Goal: Task Accomplishment & Management: Use online tool/utility

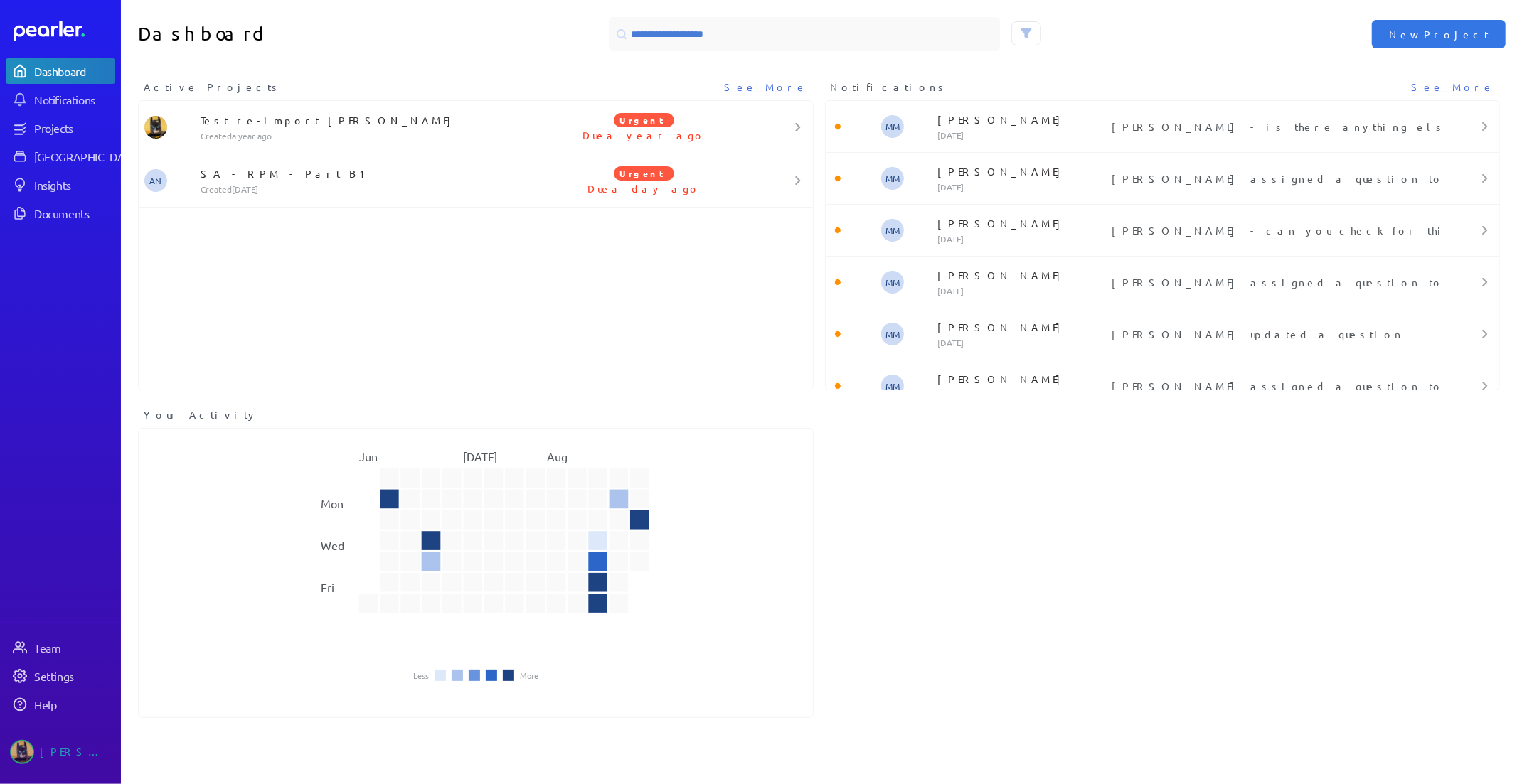
drag, startPoint x: 64, startPoint y: 148, endPoint x: 117, endPoint y: 157, distance: 53.8
click at [64, 149] on div "[GEOGRAPHIC_DATA]" at bounding box center [86, 156] width 106 height 14
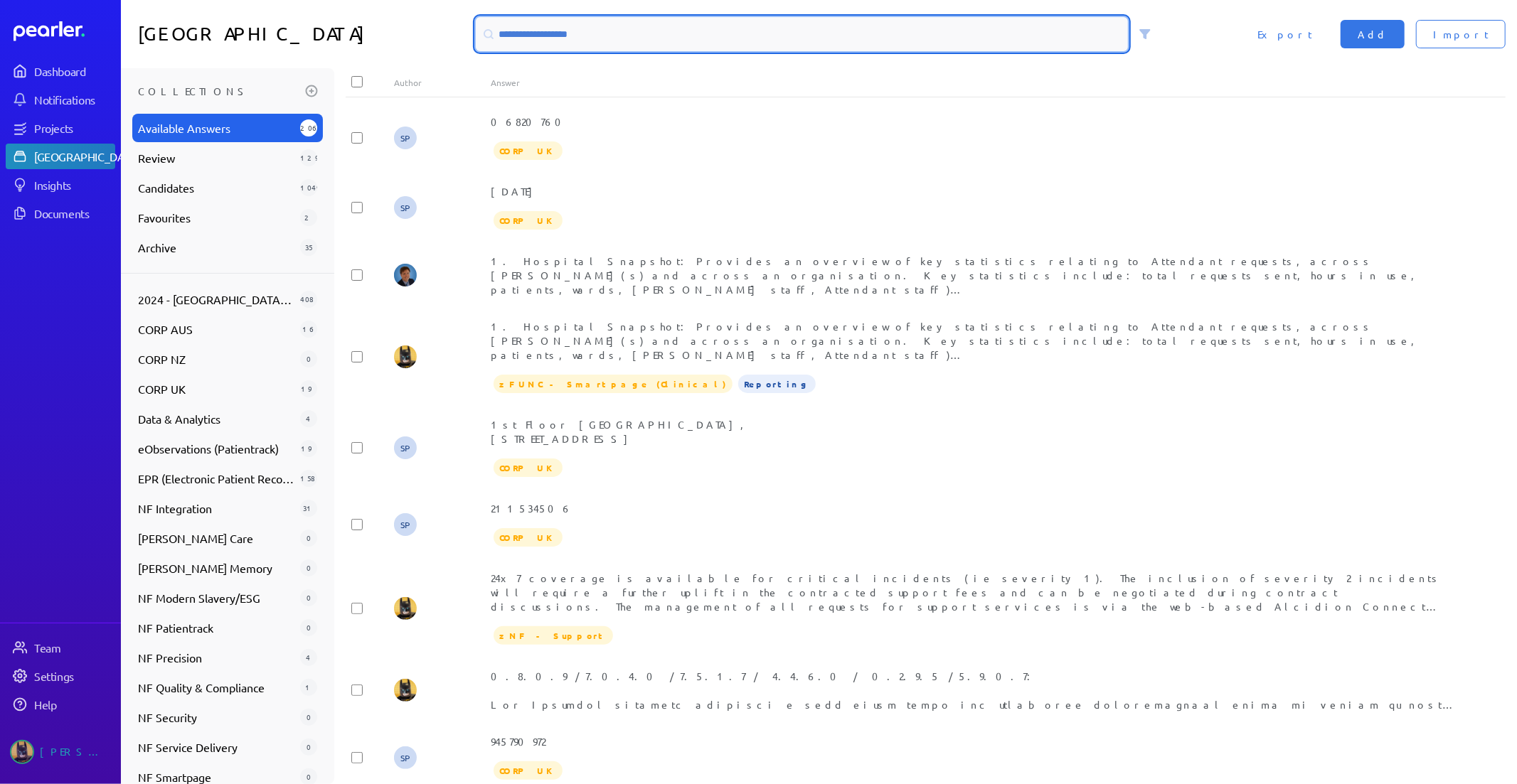
click at [608, 47] on input at bounding box center [802, 34] width 653 height 34
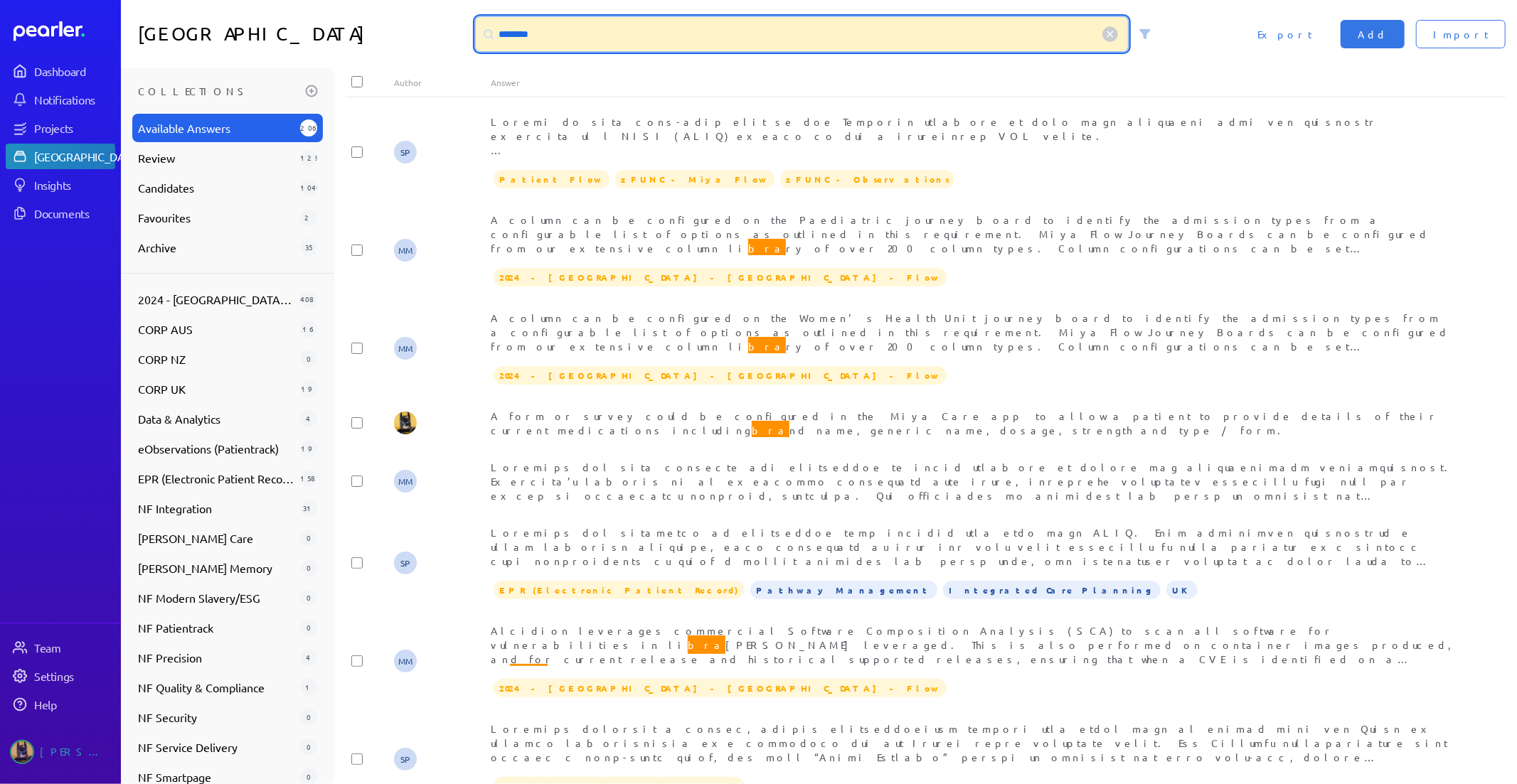
type input "********"
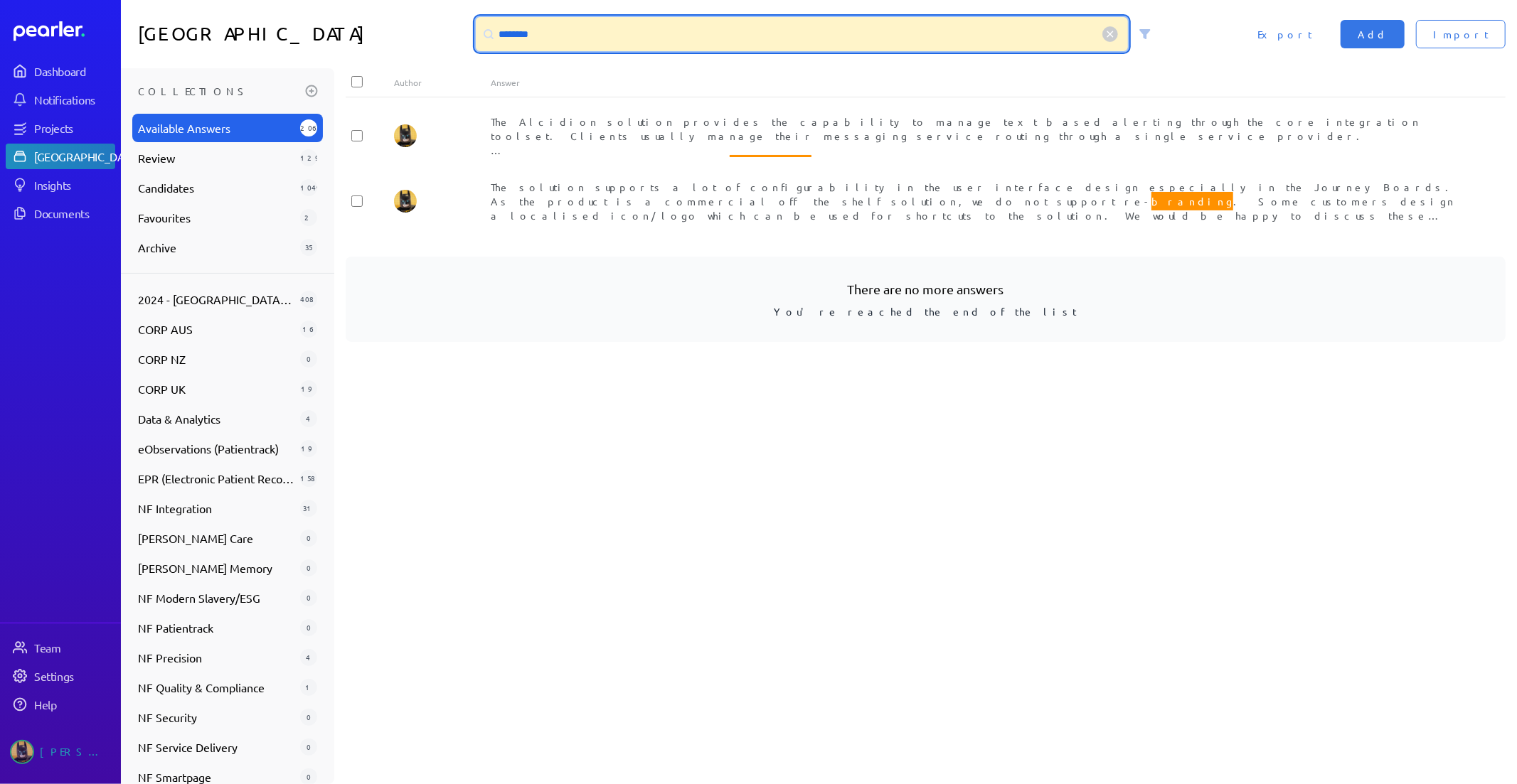
drag, startPoint x: 559, startPoint y: 36, endPoint x: 239, endPoint y: 12, distance: 320.9
click at [286, 20] on div "Answer Library ******** Import Add Export" at bounding box center [818, 34] width 1396 height 68
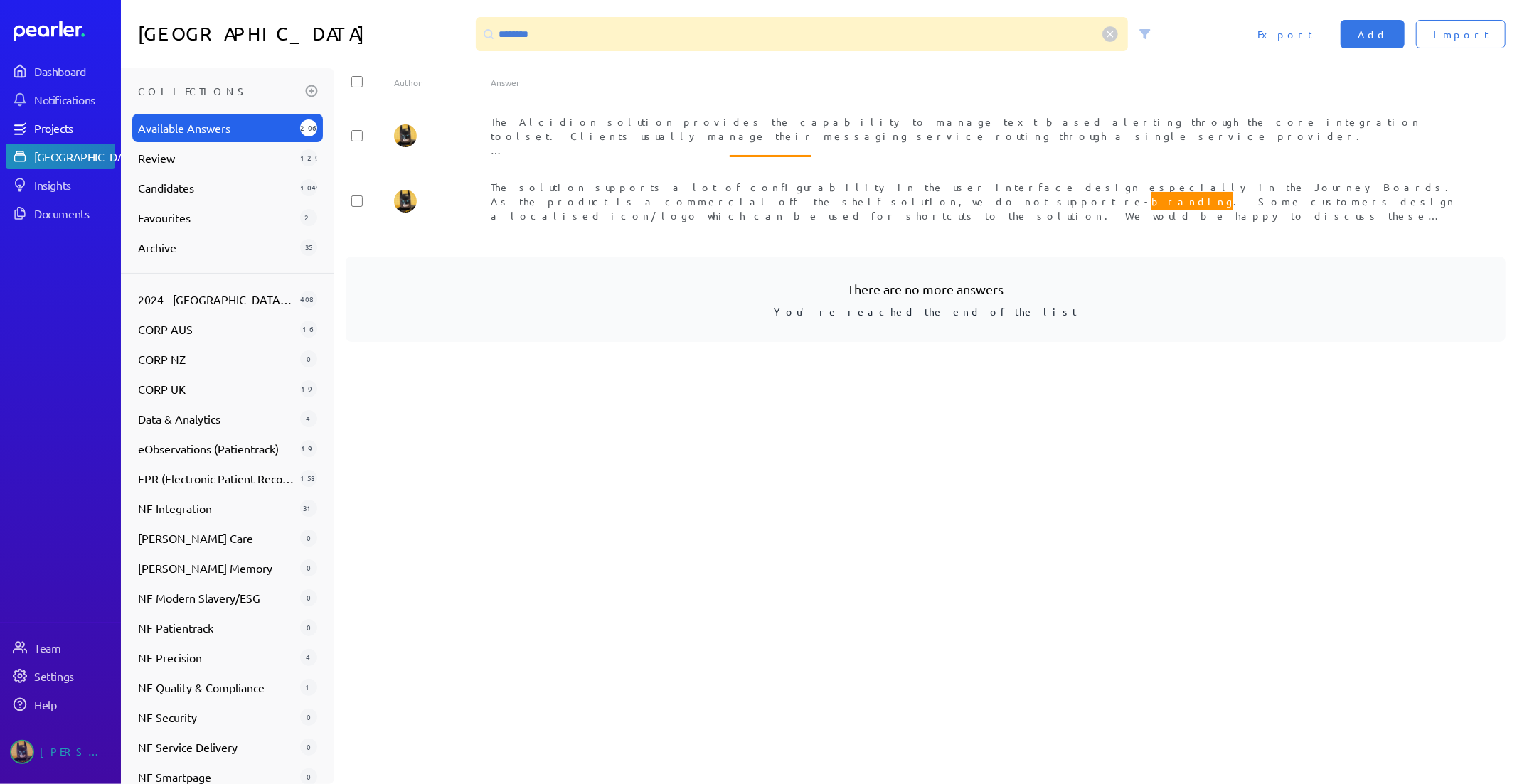
click at [81, 130] on div "Projects" at bounding box center [74, 127] width 80 height 14
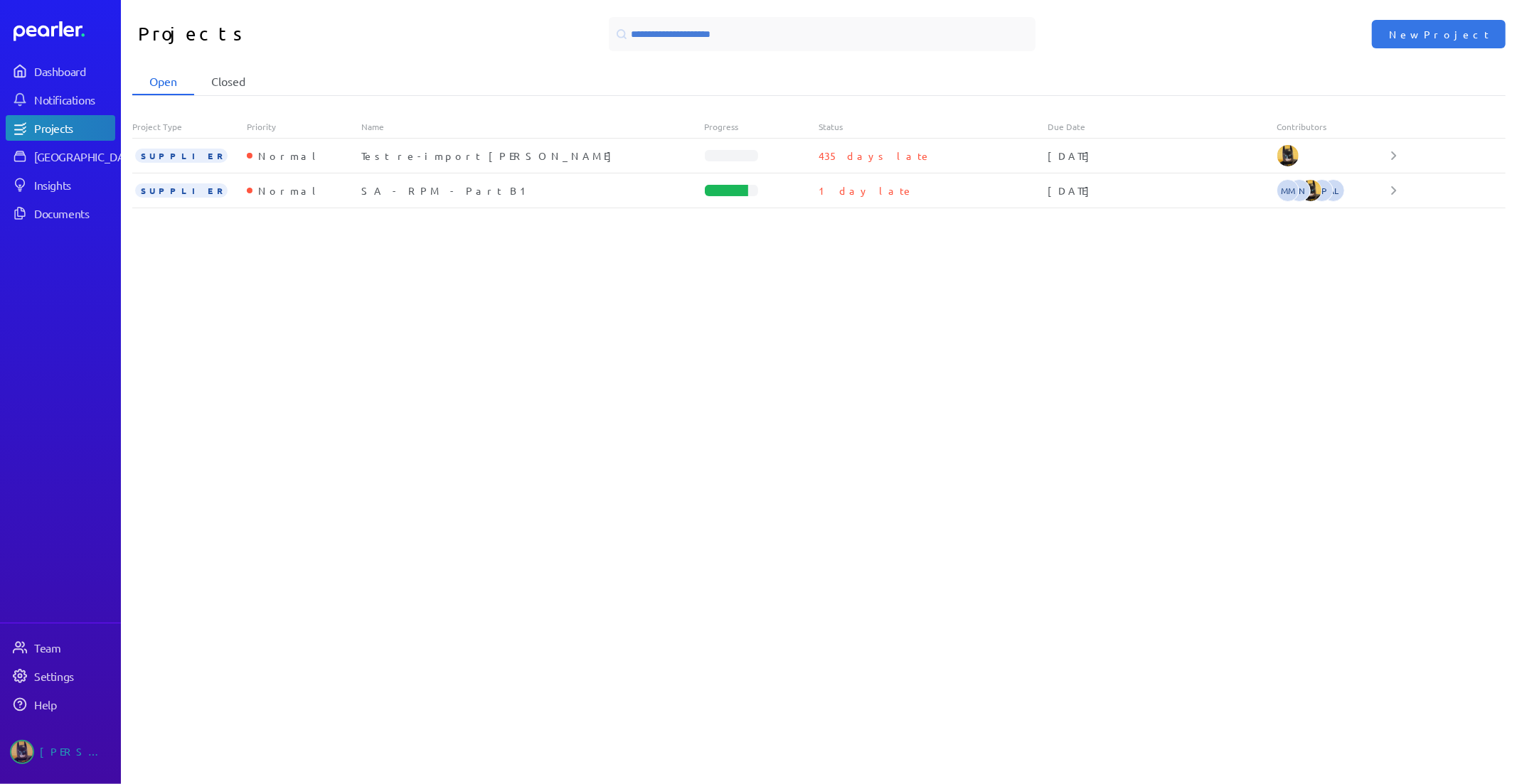
click at [239, 78] on li "Closed" at bounding box center [228, 82] width 68 height 27
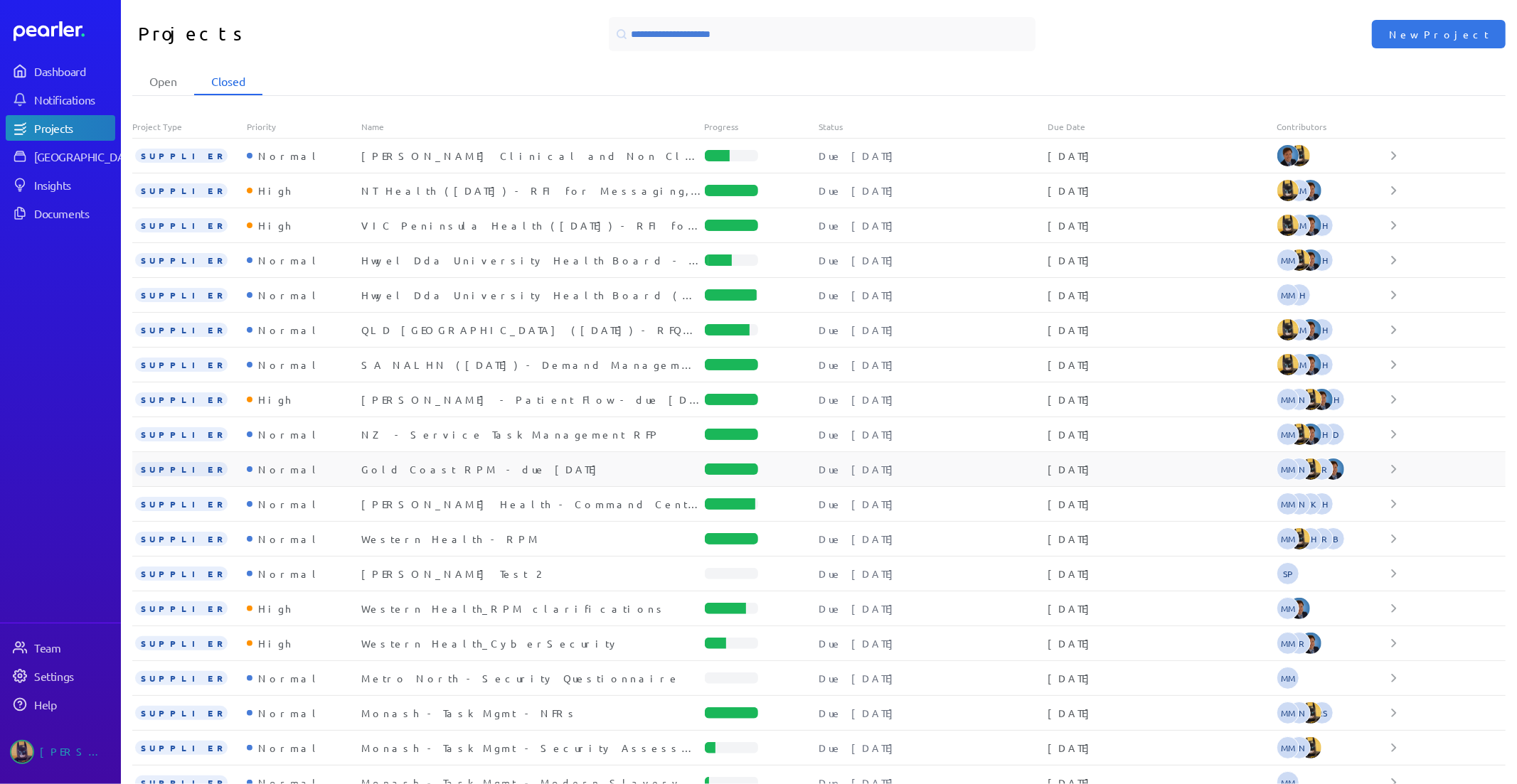
click at [432, 468] on div "Gold Coast RPM - due [DATE]" at bounding box center [532, 468] width 343 height 14
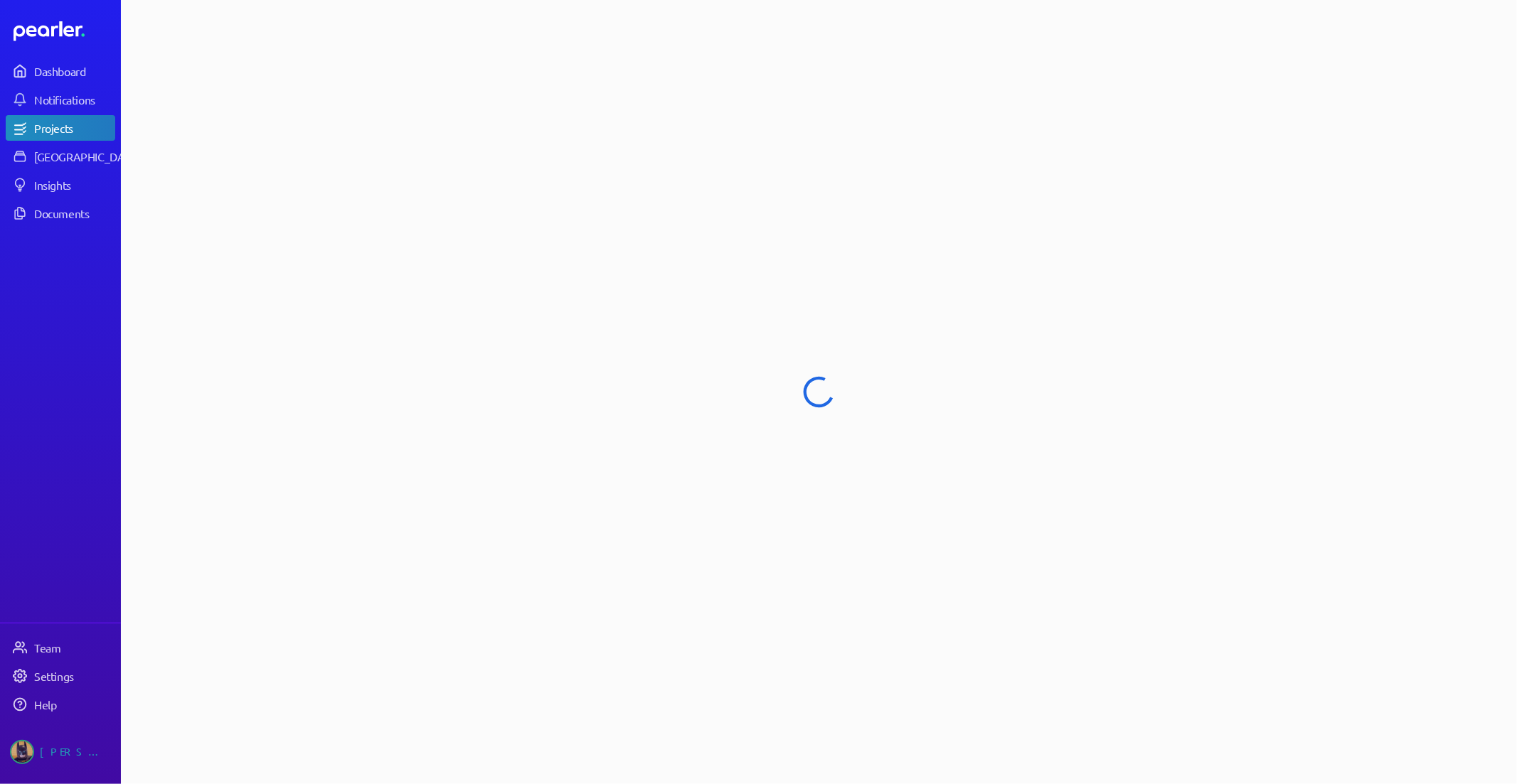
select select "******"
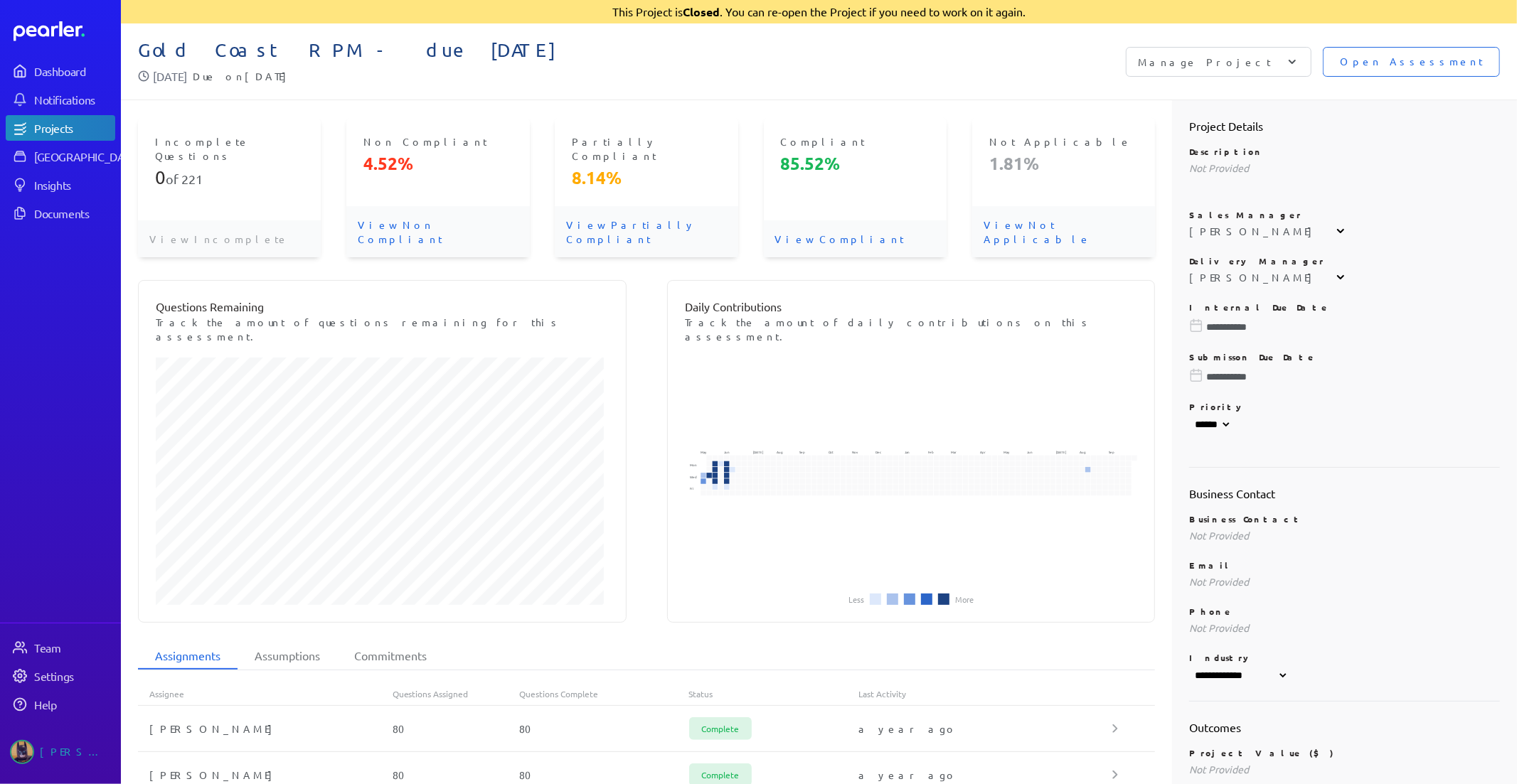
click at [1391, 57] on span "Open Assessment" at bounding box center [1411, 62] width 143 height 15
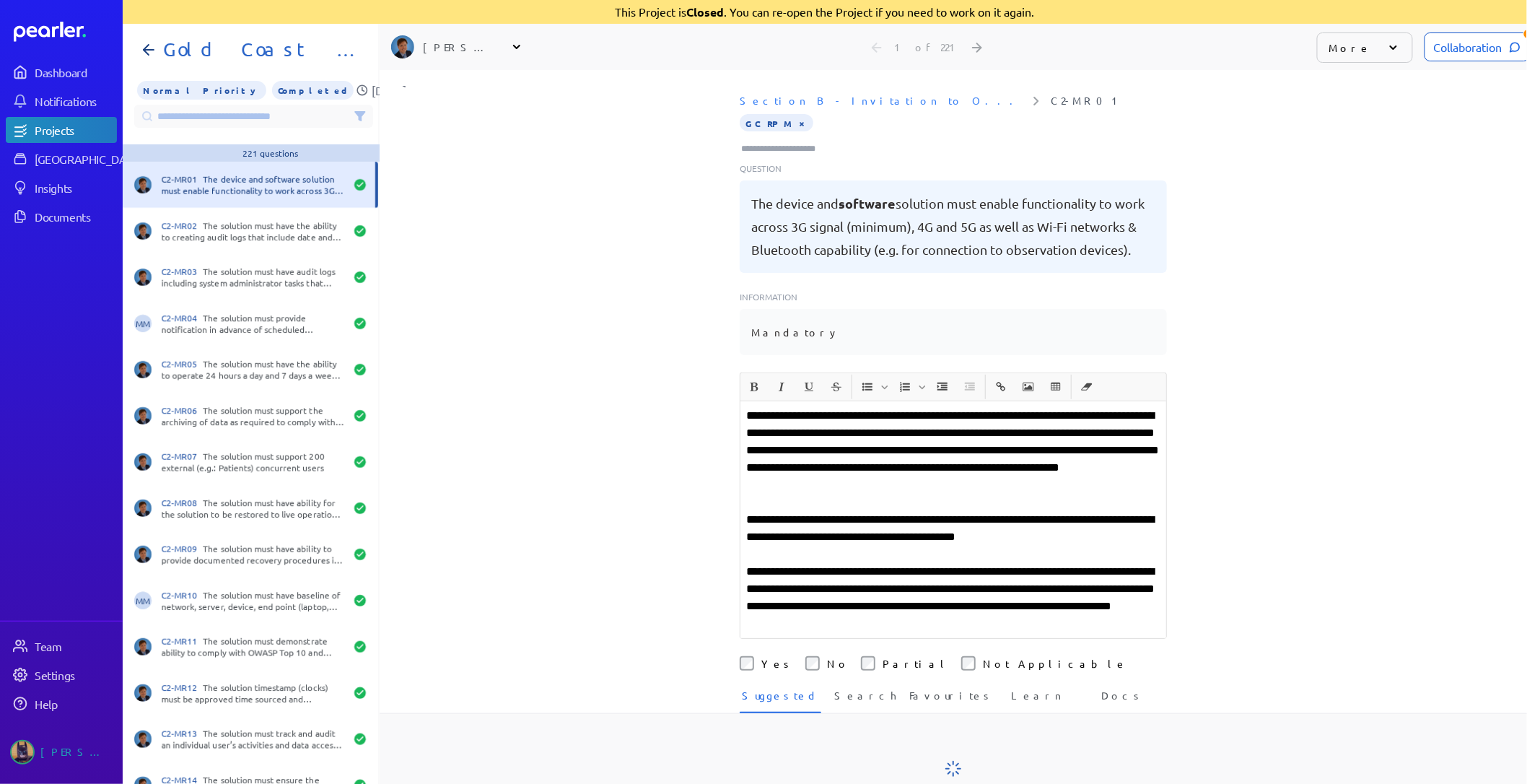
scroll to position [0, 11]
click at [217, 107] on input at bounding box center [253, 117] width 239 height 23
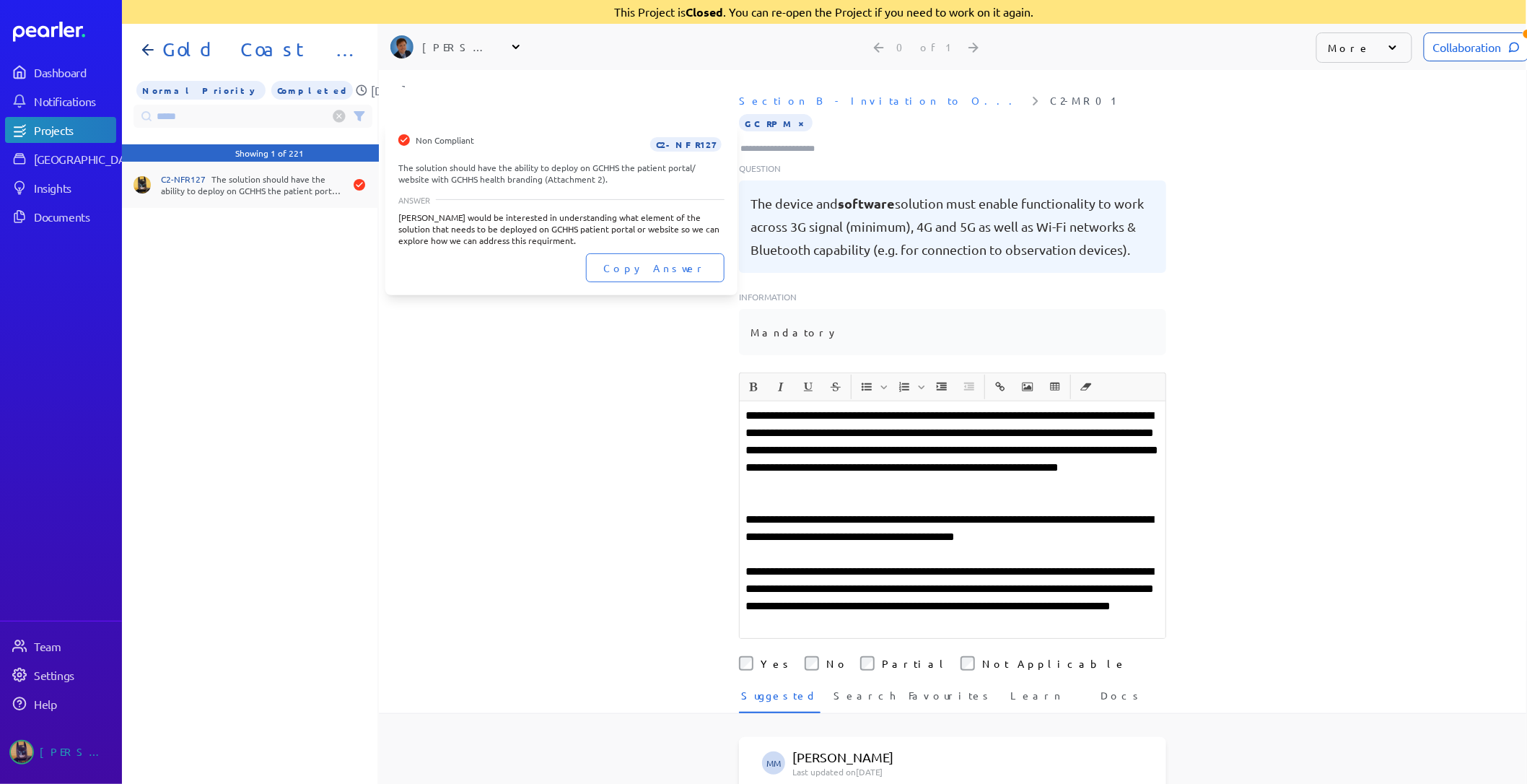
click at [304, 190] on div "C2-NFR127 The solution should have the ability to deploy on GCHHS the patient p…" at bounding box center [253, 185] width 183 height 23
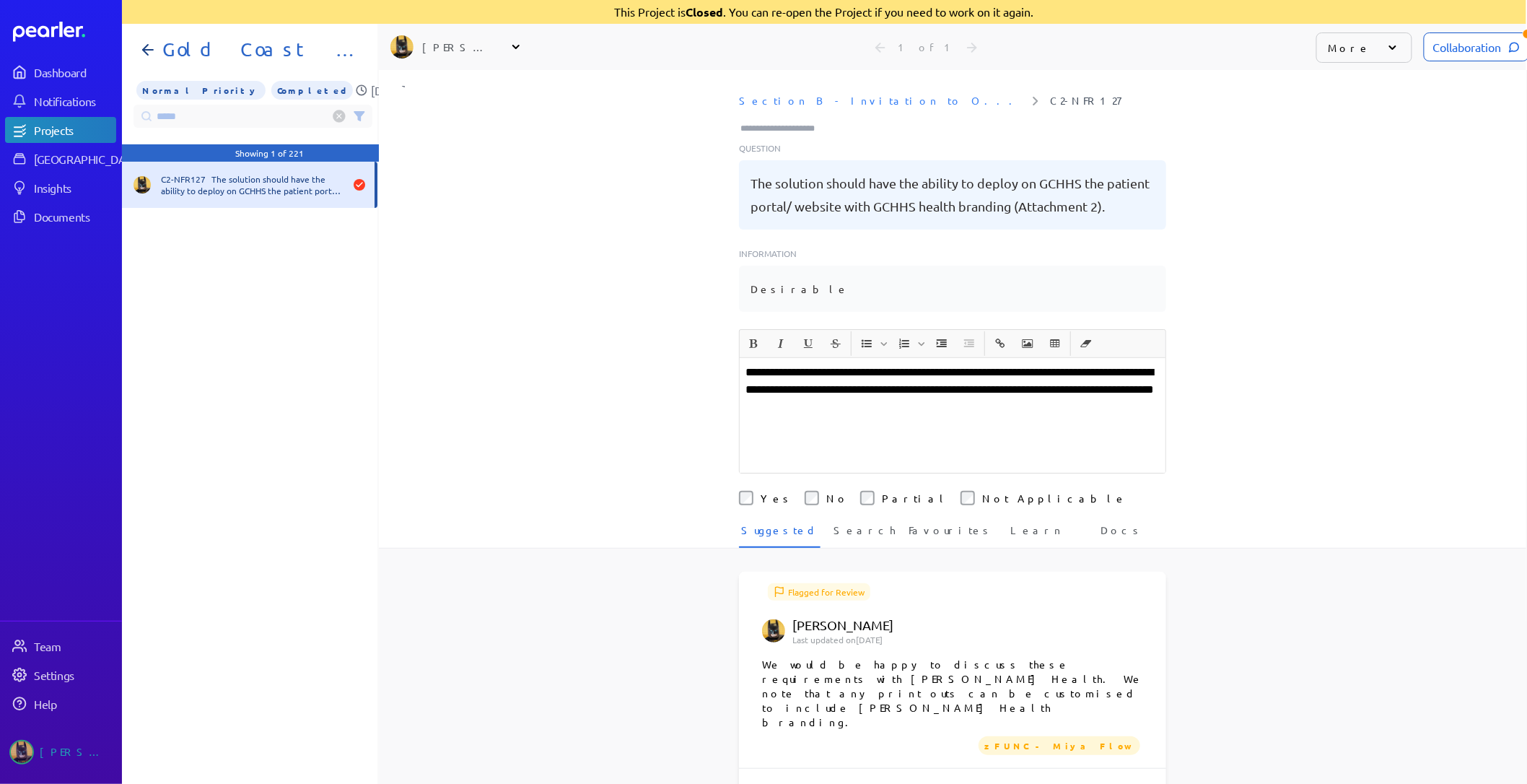
click at [1452, 41] on div "Collaboration" at bounding box center [1476, 47] width 105 height 29
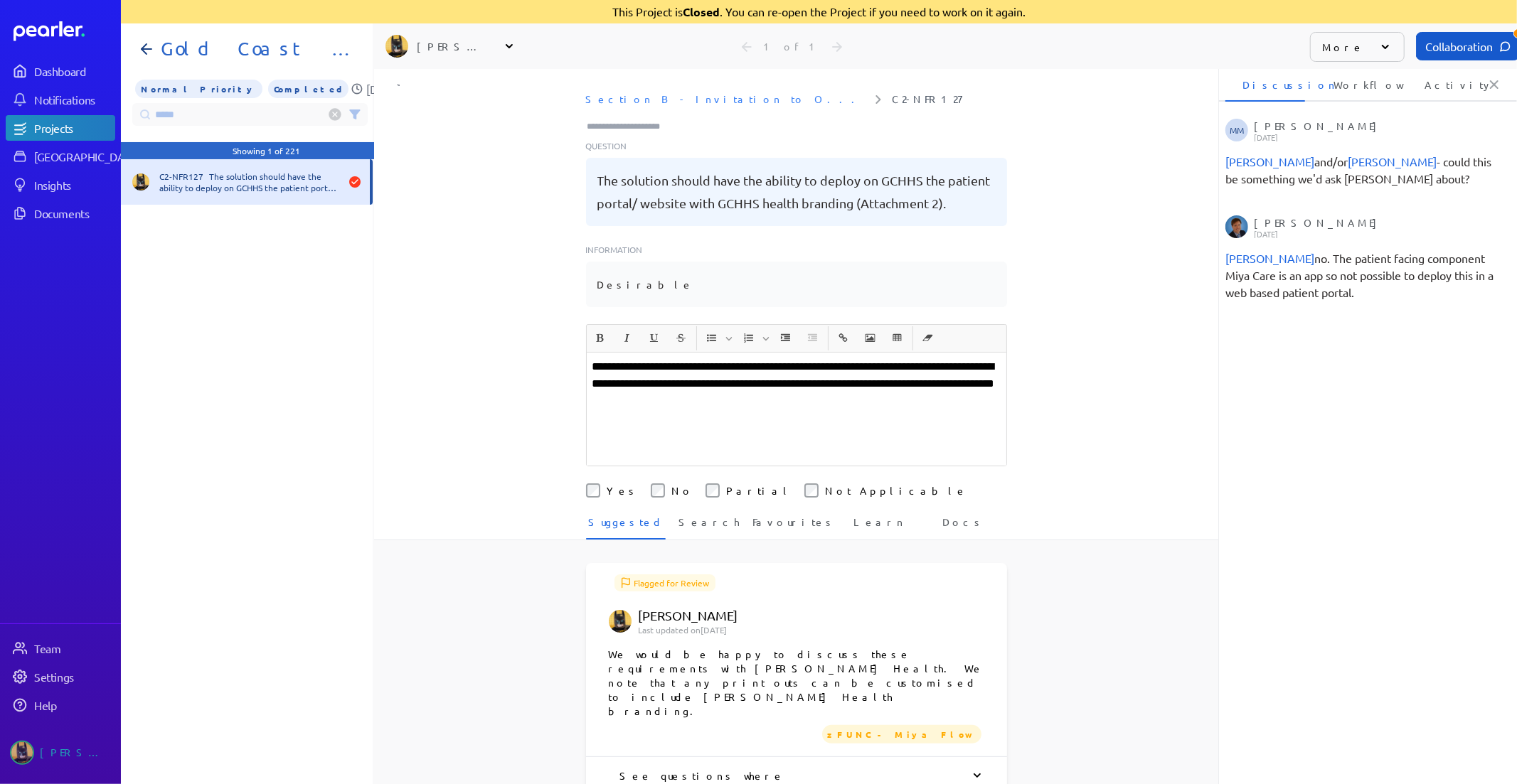
scroll to position [0, 4]
click at [1341, 425] on ul "MM [PERSON_NAME] [DATE] [PERSON_NAME] and/or [PERSON_NAME] - could this be some…" at bounding box center [1366, 391] width 303 height 544
drag, startPoint x: 176, startPoint y: 112, endPoint x: -68, endPoint y: 87, distance: 245.3
click at [0, 87] on html "Dashboard Notifications Projects Answer Library Insights Documents Team Setting…" at bounding box center [758, 392] width 1517 height 784
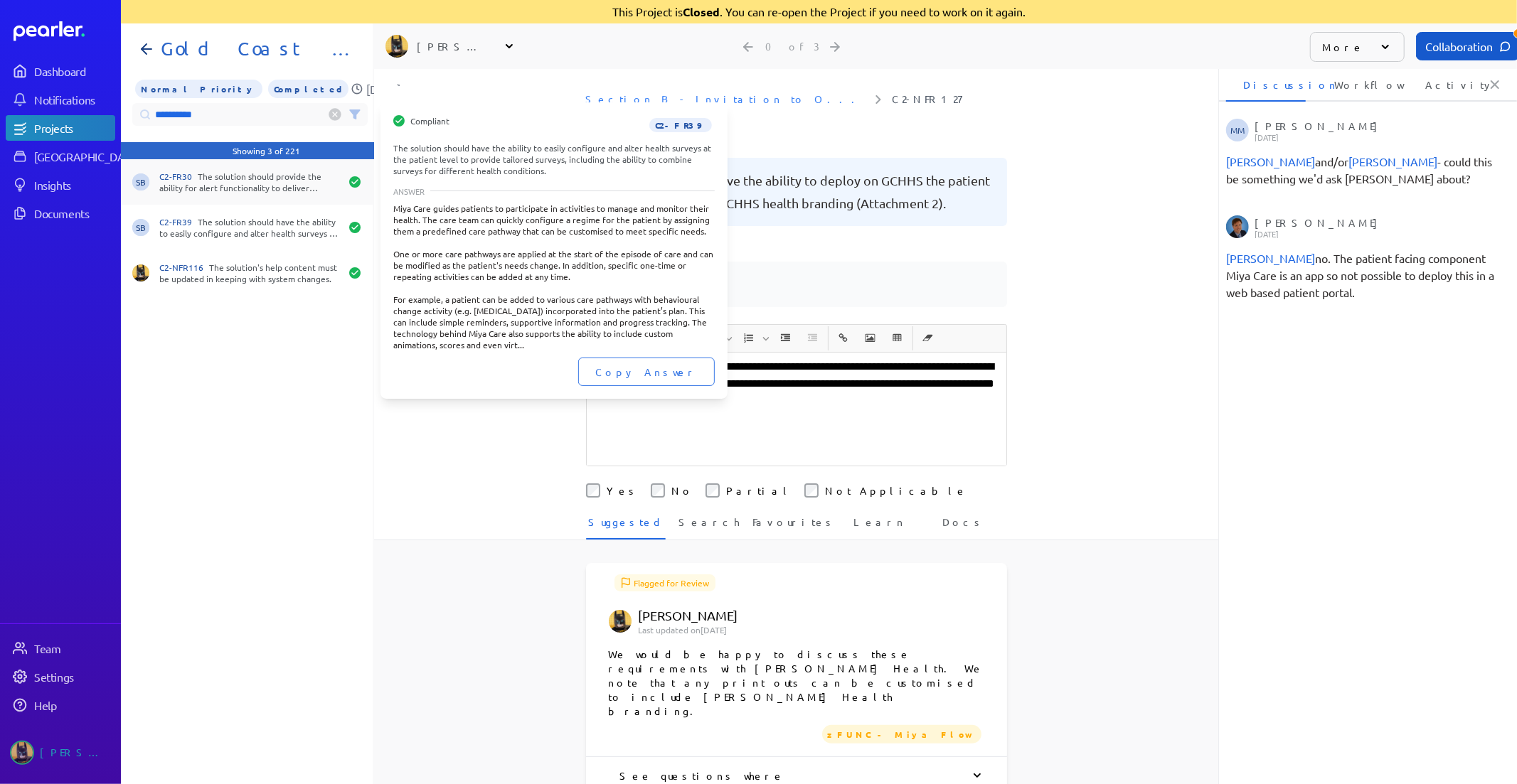
type input "**********"
click at [266, 195] on div "SB C2-FR30 The solution should provide the ability for alert functionality to d…" at bounding box center [246, 182] width 252 height 46
